Goal: Task Accomplishment & Management: Use online tool/utility

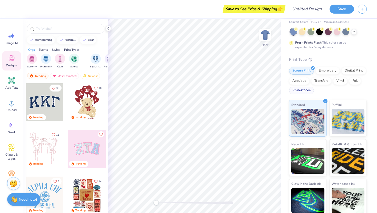
scroll to position [23, 0]
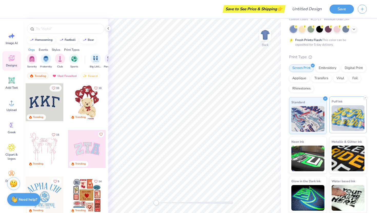
click at [335, 111] on img at bounding box center [347, 118] width 33 height 26
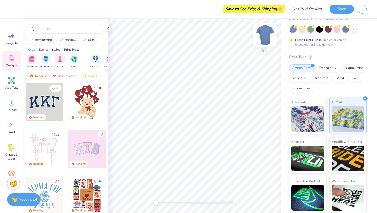
click at [266, 37] on img at bounding box center [265, 35] width 20 height 20
click at [12, 84] on div "Add Text" at bounding box center [11, 83] width 18 height 19
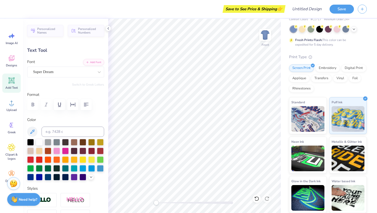
type input "8.65"
type input "2.50"
type input "4.54"
click at [82, 105] on button "button" at bounding box center [85, 104] width 11 height 11
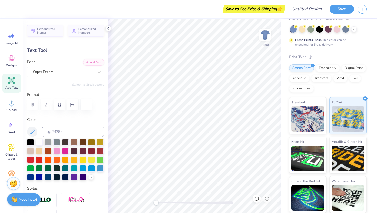
scroll to position [0, 1]
type textarea "Wheres the Function?"
type input "14.53"
type input "9.88"
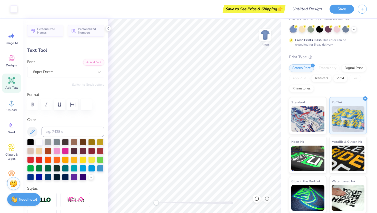
type input "0.79"
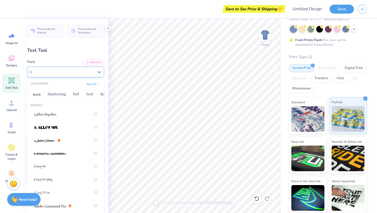
click at [76, 69] on div "Super Dream" at bounding box center [64, 72] width 62 height 8
click at [76, 69] on div "Super Dream" at bounding box center [63, 72] width 61 height 6
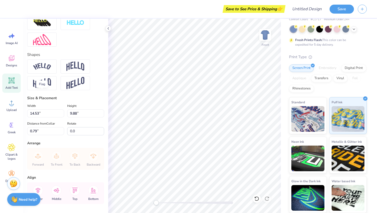
scroll to position [207, 0]
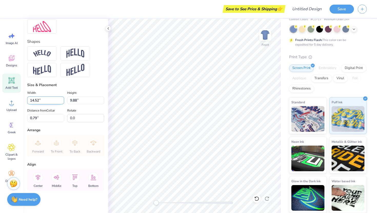
click at [63, 102] on input "14.52" at bounding box center [45, 100] width 37 height 8
click at [63, 102] on input "14.51" at bounding box center [45, 100] width 37 height 8
type input "14.53"
type input "3.00"
type input "12.45"
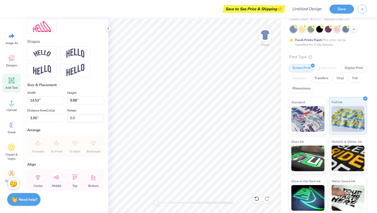
type input "8.47"
click at [52, 71] on div at bounding box center [41, 70] width 29 height 14
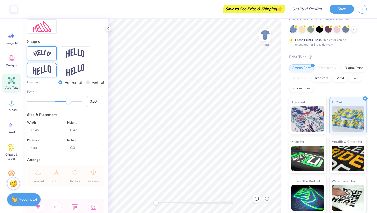
click at [40, 56] on img at bounding box center [42, 53] width 18 height 7
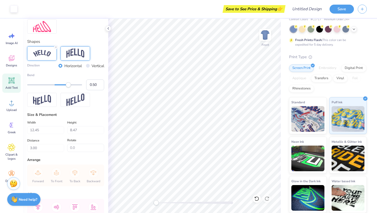
click at [68, 54] on img at bounding box center [75, 53] width 18 height 10
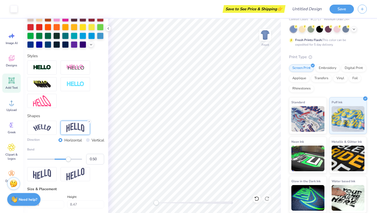
scroll to position [122, 0]
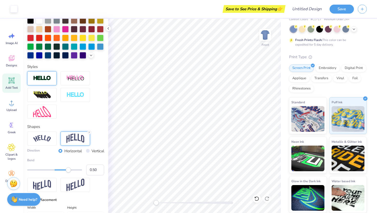
click at [53, 79] on div at bounding box center [41, 78] width 29 height 14
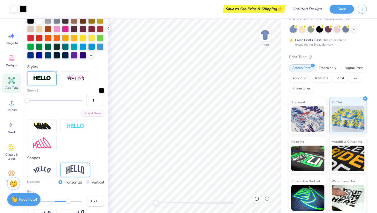
click at [88, 163] on icon at bounding box center [89, 163] width 3 height 3
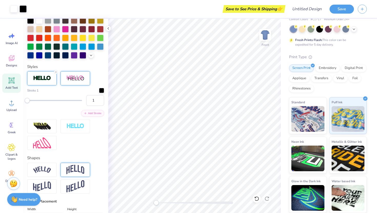
click at [80, 74] on div at bounding box center [74, 78] width 29 height 14
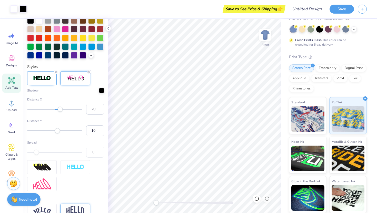
click at [89, 71] on icon at bounding box center [89, 71] width 3 height 3
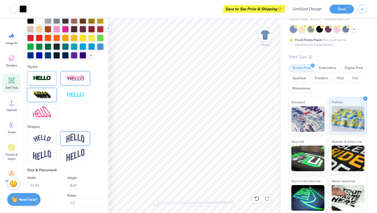
click at [50, 94] on img at bounding box center [42, 95] width 18 height 8
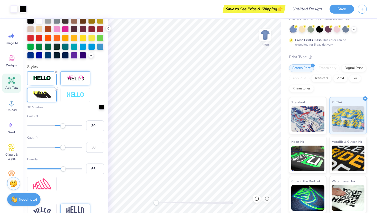
click at [56, 88] on line at bounding box center [56, 89] width 2 height 2
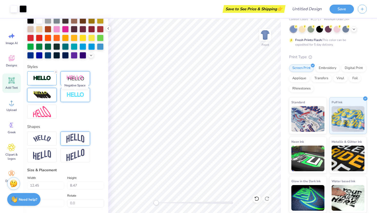
click at [76, 94] on img at bounding box center [75, 95] width 18 height 6
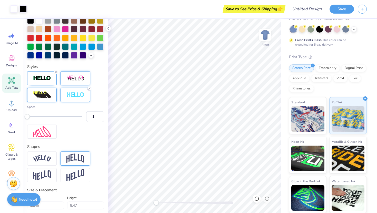
click at [90, 89] on line at bounding box center [89, 89] width 2 height 2
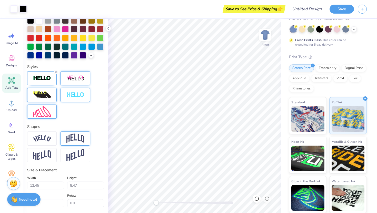
click at [49, 109] on img at bounding box center [42, 111] width 18 height 11
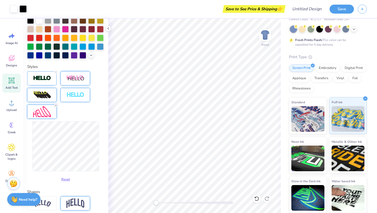
click at [56, 106] on icon at bounding box center [55, 105] width 3 height 3
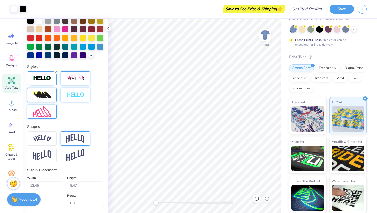
type input "9.54"
type input "6.50"
type input "3.98"
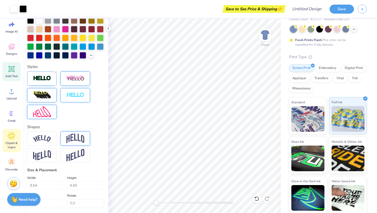
click at [12, 139] on icon at bounding box center [11, 136] width 7 height 8
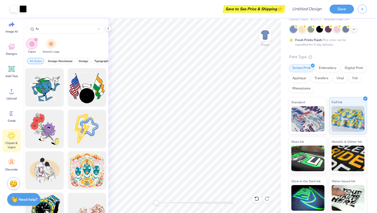
type input "f"
type input "phone"
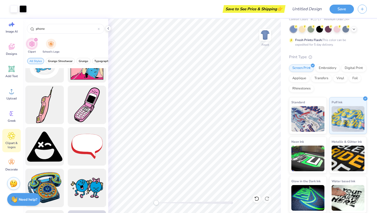
scroll to position [74, 0]
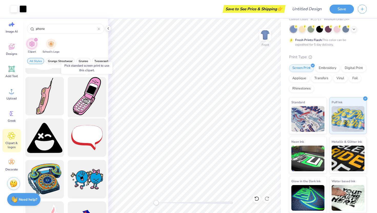
click at [87, 104] on div at bounding box center [87, 96] width 42 height 42
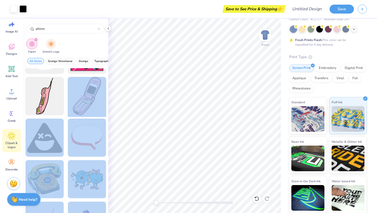
click at [179, 123] on div "Art colors Save to See Price & Shipping 👉 Design Title Save Image AI Designs Ad…" at bounding box center [188, 106] width 377 height 213
click at [90, 101] on div at bounding box center [87, 96] width 42 height 42
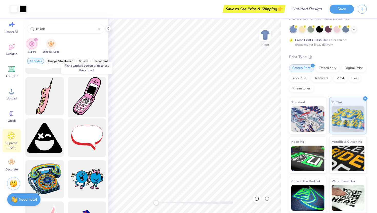
click at [90, 101] on div at bounding box center [87, 96] width 42 height 42
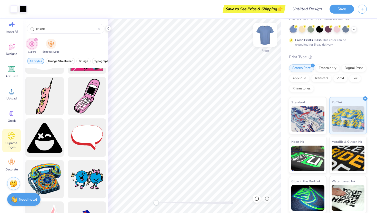
click at [264, 36] on img at bounding box center [265, 35] width 20 height 20
click at [264, 36] on img at bounding box center [265, 35] width 10 height 10
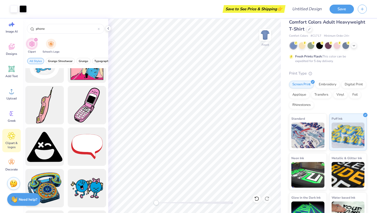
scroll to position [6, 0]
click at [354, 45] on polyline at bounding box center [353, 45] width 2 height 1
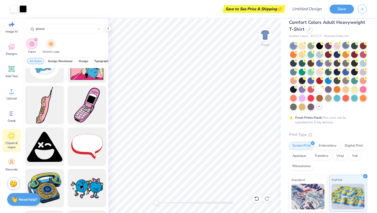
click at [345, 44] on div at bounding box center [345, 45] width 7 height 7
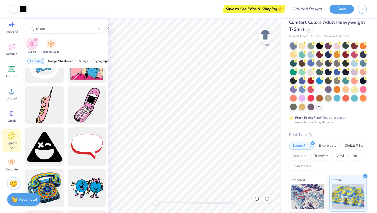
click at [312, 66] on div at bounding box center [310, 62] width 7 height 7
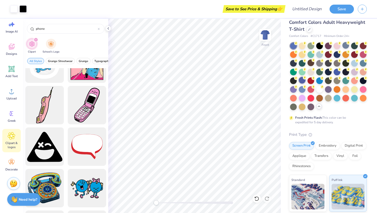
click at [300, 80] on div at bounding box center [301, 80] width 7 height 7
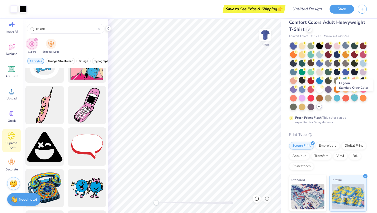
click at [354, 98] on div at bounding box center [354, 97] width 7 height 7
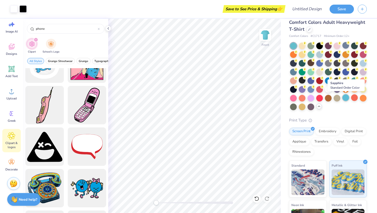
click at [345, 99] on div at bounding box center [345, 97] width 7 height 7
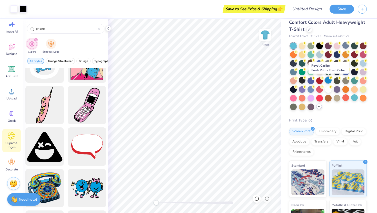
click at [328, 79] on div at bounding box center [328, 80] width 7 height 7
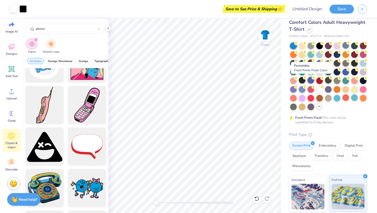
click at [311, 80] on div at bounding box center [310, 80] width 7 height 7
click at [347, 69] on circle at bounding box center [348, 69] width 4 height 4
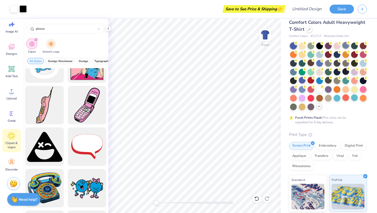
click at [343, 46] on div at bounding box center [345, 45] width 7 height 7
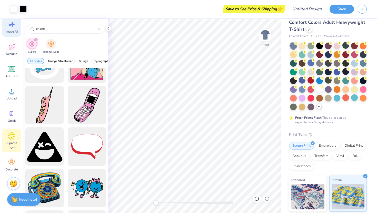
click at [8, 27] on icon at bounding box center [12, 24] width 8 height 8
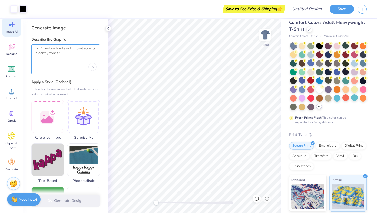
drag, startPoint x: 60, startPoint y: 54, endPoint x: 24, endPoint y: 43, distance: 37.6
click at [24, 43] on div "Generate Image Describe the Graphic Apply a Style (Optional) Upload or choose a…" at bounding box center [65, 116] width 85 height 194
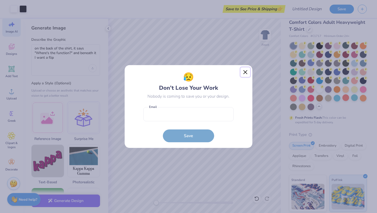
click at [244, 72] on button "Close" at bounding box center [245, 72] width 10 height 10
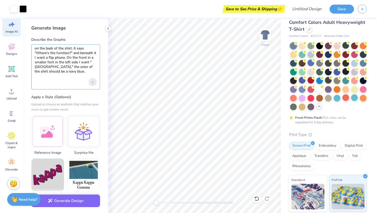
type textarea "on the back of the shirt, it says "Where's the function?" and beneath it I want…"
click at [94, 84] on div "Upload image" at bounding box center [92, 82] width 8 height 8
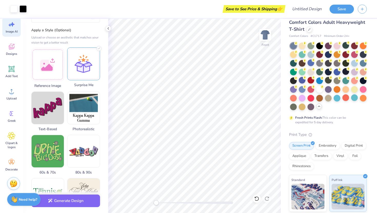
scroll to position [72, 0]
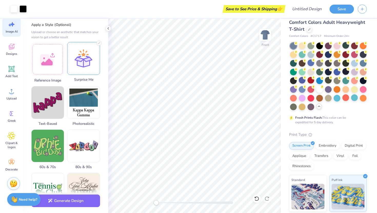
click at [83, 66] on div at bounding box center [83, 58] width 33 height 33
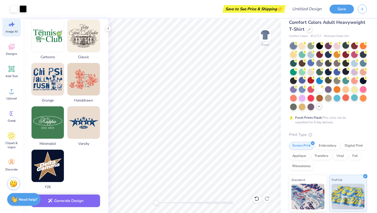
scroll to position [244, 0]
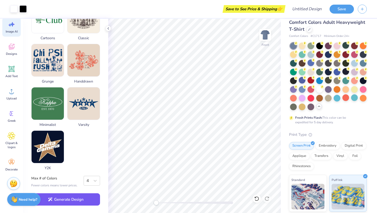
click at [80, 198] on button "Generate Design" at bounding box center [65, 199] width 69 height 13
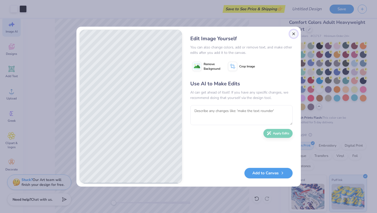
click at [291, 35] on button "Close" at bounding box center [293, 34] width 8 height 8
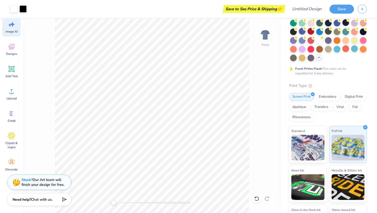
scroll to position [77, 0]
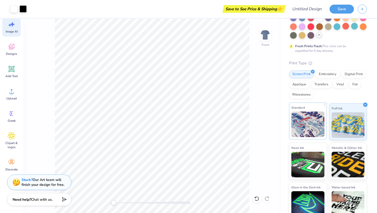
click at [311, 121] on img at bounding box center [307, 124] width 33 height 26
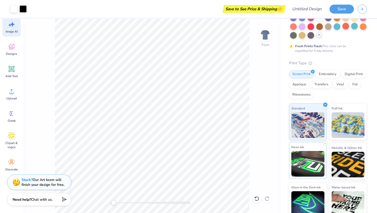
click at [309, 161] on img at bounding box center [307, 164] width 33 height 26
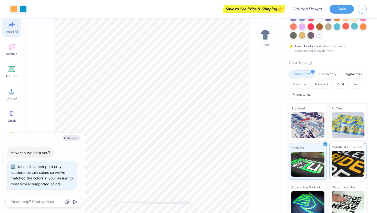
click at [340, 159] on img at bounding box center [347, 164] width 33 height 26
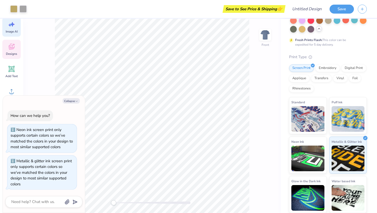
scroll to position [0, 0]
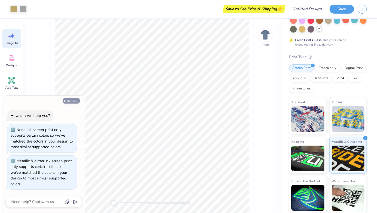
click at [69, 103] on button "Collapse" at bounding box center [71, 100] width 17 height 5
type textarea "x"
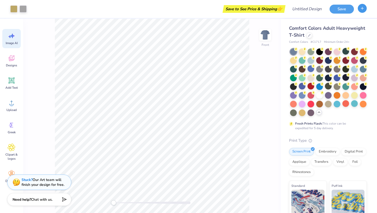
click at [365, 8] on button "button" at bounding box center [361, 8] width 9 height 9
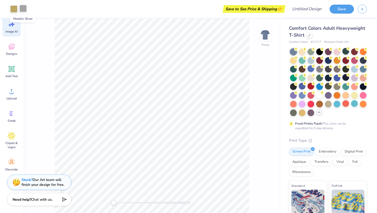
click at [23, 7] on div at bounding box center [22, 8] width 7 height 7
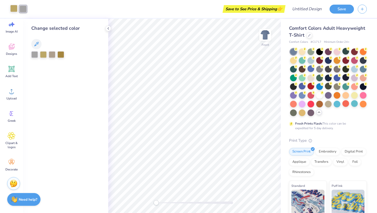
click at [14, 9] on div at bounding box center [13, 8] width 7 height 7
click at [9, 45] on icon at bounding box center [12, 47] width 8 height 8
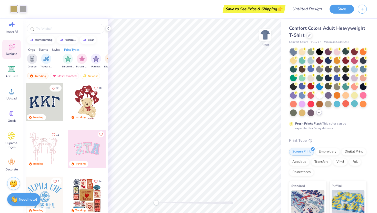
scroll to position [0, 434]
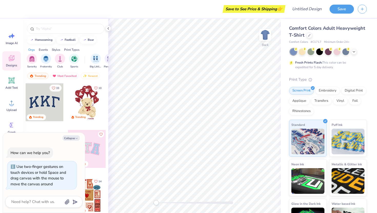
click at [129, 206] on div "Back" at bounding box center [194, 116] width 172 height 194
click at [67, 141] on div "Collapse How can we help you? Use two-finger gestures on touch devices or hold …" at bounding box center [44, 173] width 82 height 80
click at [68, 140] on button "Collapse" at bounding box center [71, 137] width 17 height 5
type textarea "x"
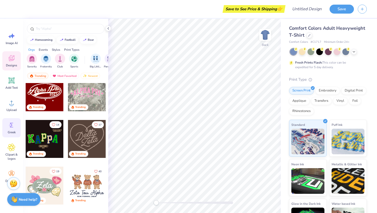
scroll to position [12, 0]
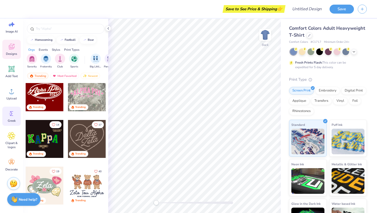
click at [11, 117] on icon at bounding box center [12, 114] width 8 height 8
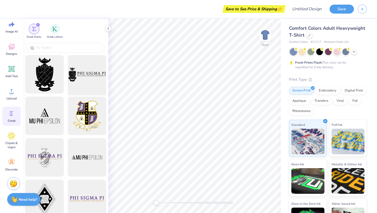
click at [89, 86] on div at bounding box center [87, 74] width 42 height 42
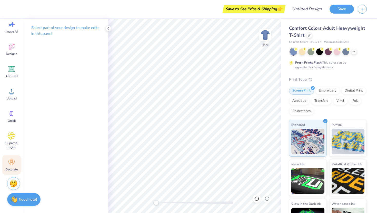
click at [11, 164] on icon at bounding box center [12, 162] width 8 height 8
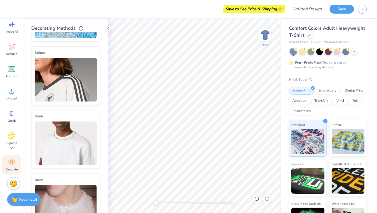
scroll to position [0, 0]
